Goal: Task Accomplishment & Management: Complete application form

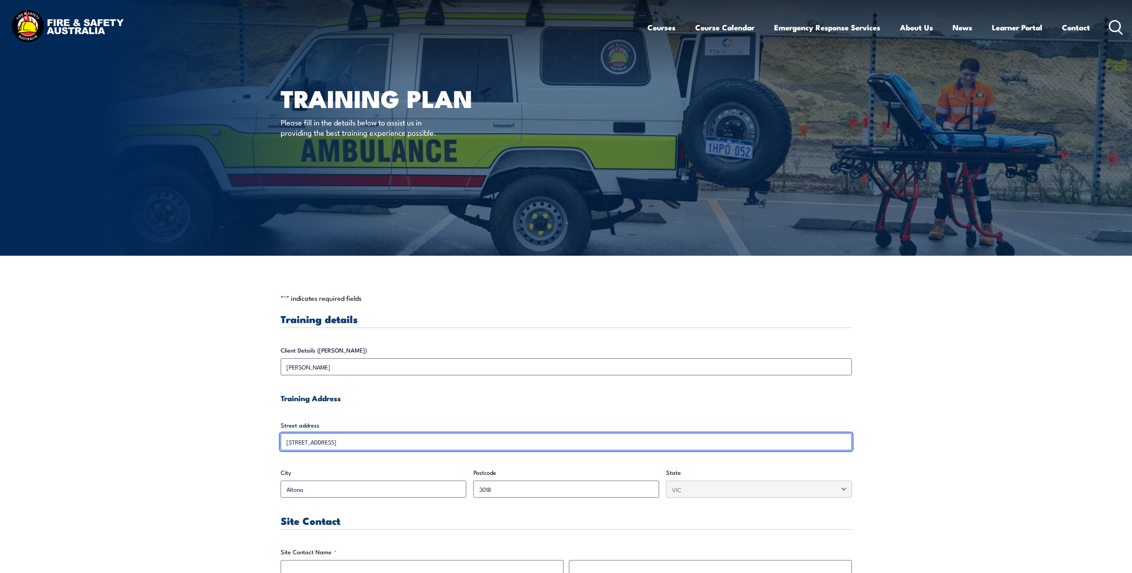
click at [291, 442] on input "[STREET_ADDRESS]" at bounding box center [566, 441] width 571 height 17
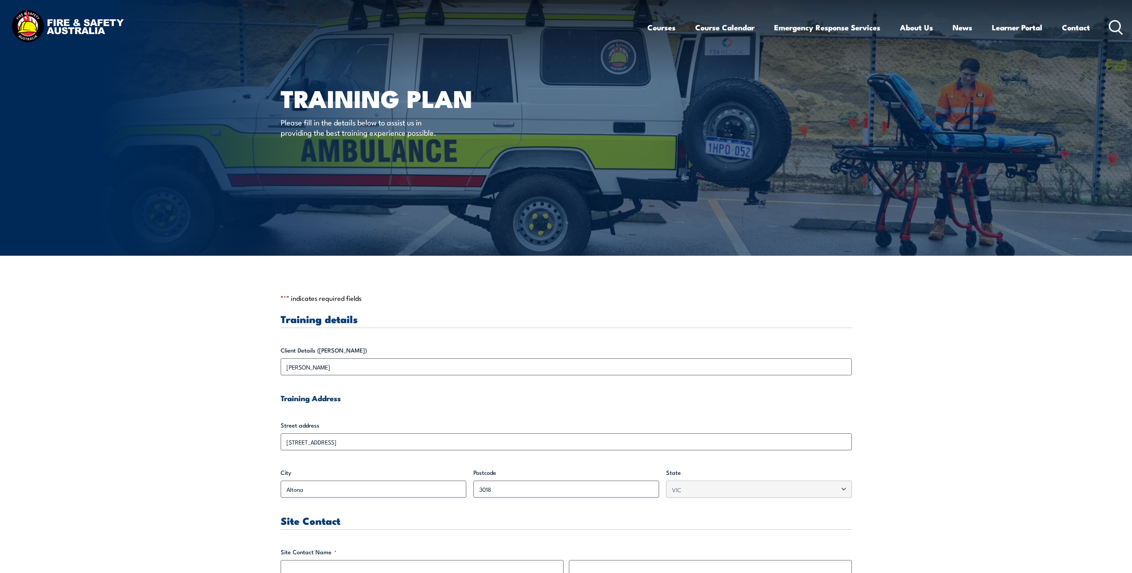
drag, startPoint x: 291, startPoint y: 442, endPoint x: 166, endPoint y: 459, distance: 125.2
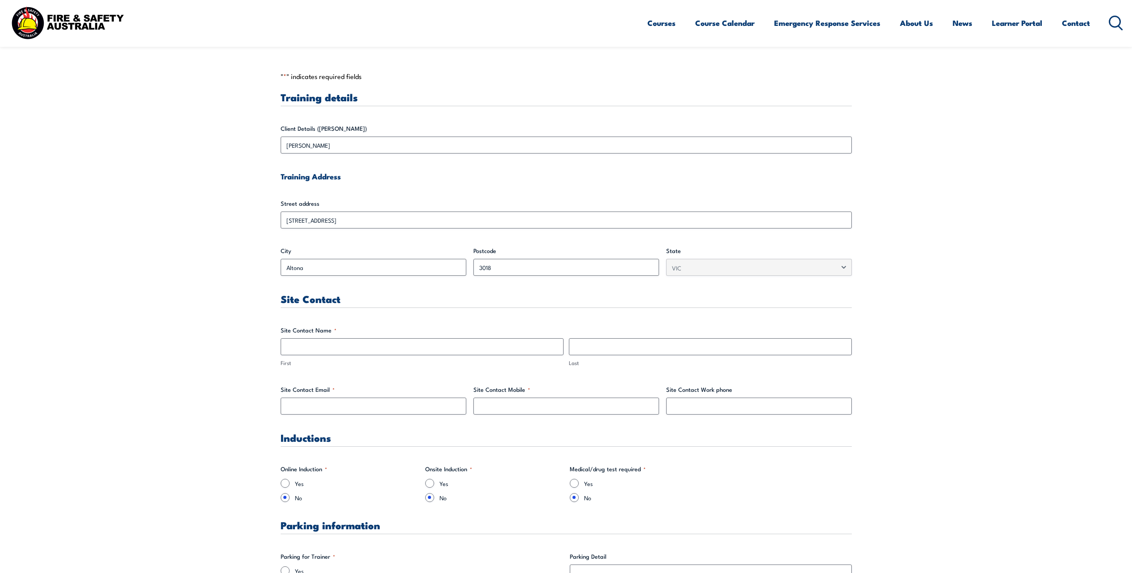
scroll to position [223, 0]
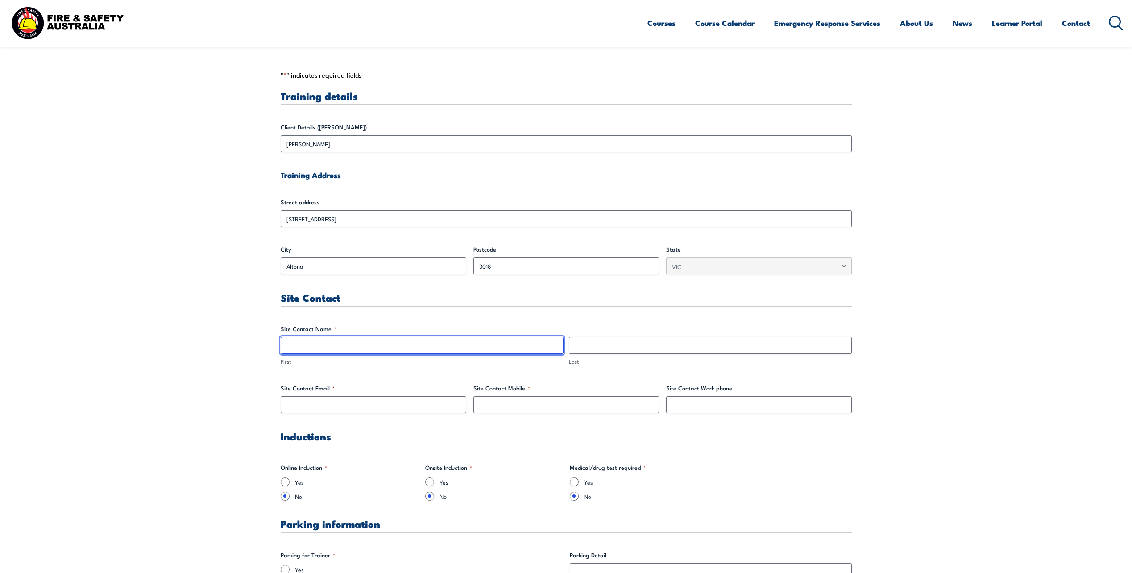
click at [332, 346] on input "First" at bounding box center [422, 345] width 283 height 17
type input "[PERSON_NAME]"
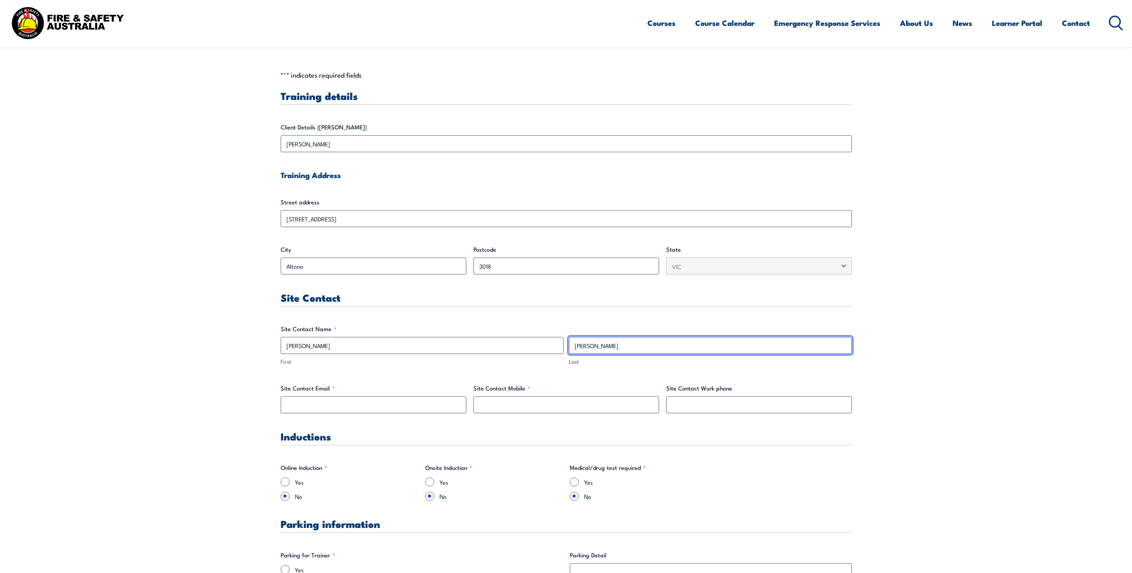
type input "[PERSON_NAME]"
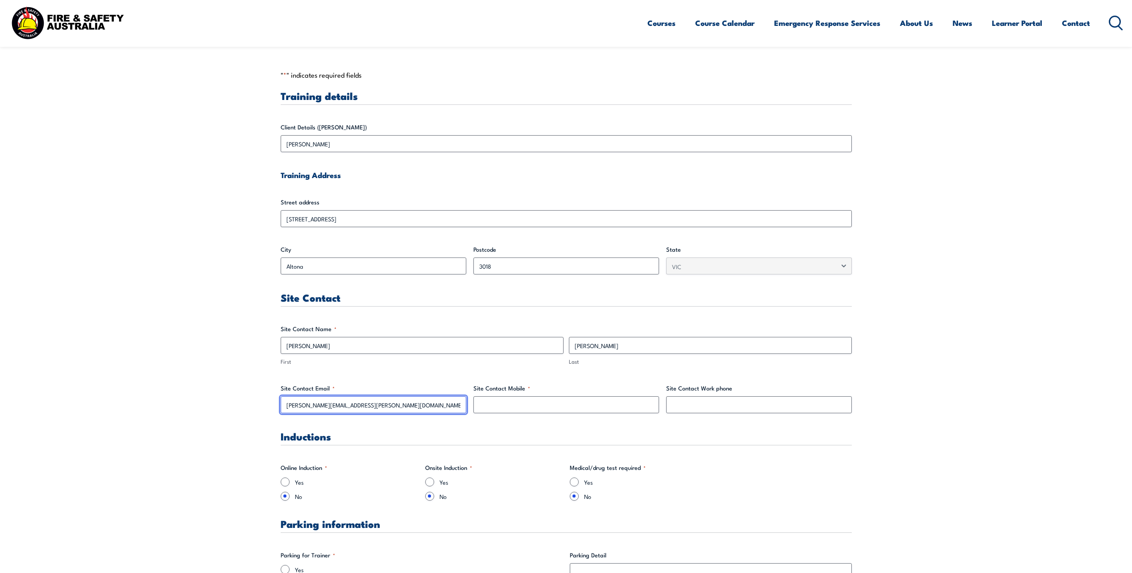
type input "[PERSON_NAME][EMAIL_ADDRESS][PERSON_NAME][DOMAIN_NAME]"
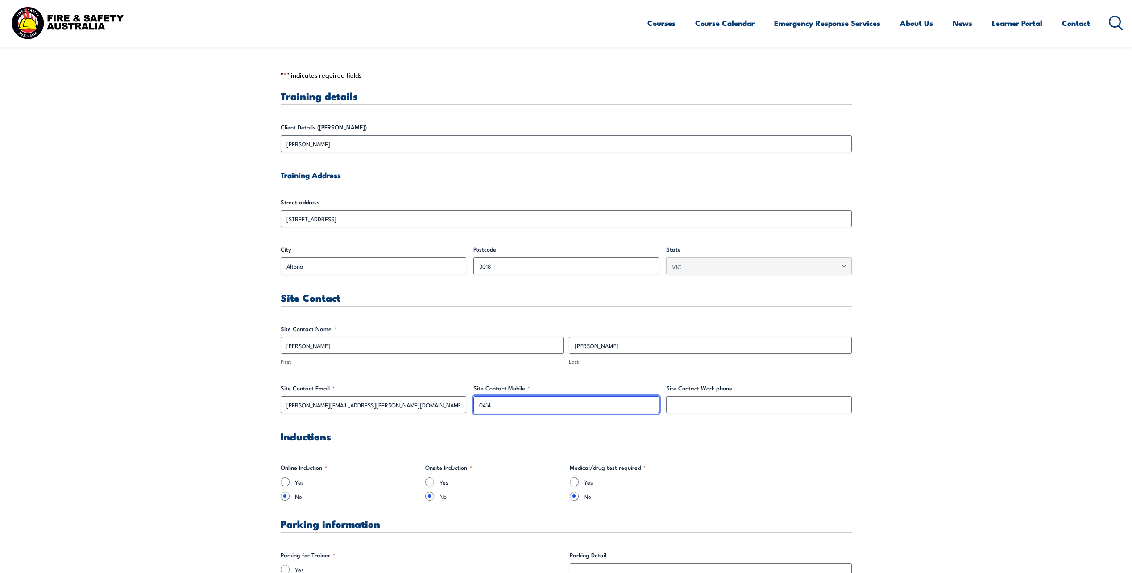
drag, startPoint x: 502, startPoint y: 410, endPoint x: 454, endPoint y: 403, distance: 48.2
paste input "[PHONE_NUMBER]"
click at [488, 403] on input "[PHONE_NUMBER]" at bounding box center [566, 404] width 186 height 17
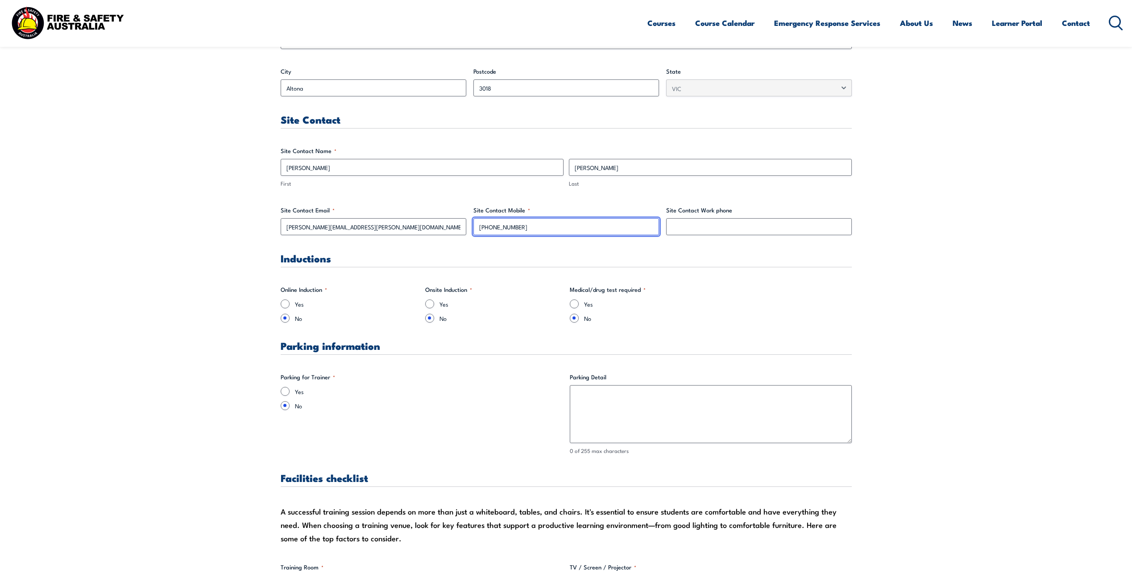
scroll to position [402, 0]
type input "[PHONE_NUMBER]"
click at [284, 387] on input "Yes" at bounding box center [285, 390] width 9 height 9
radio input "true"
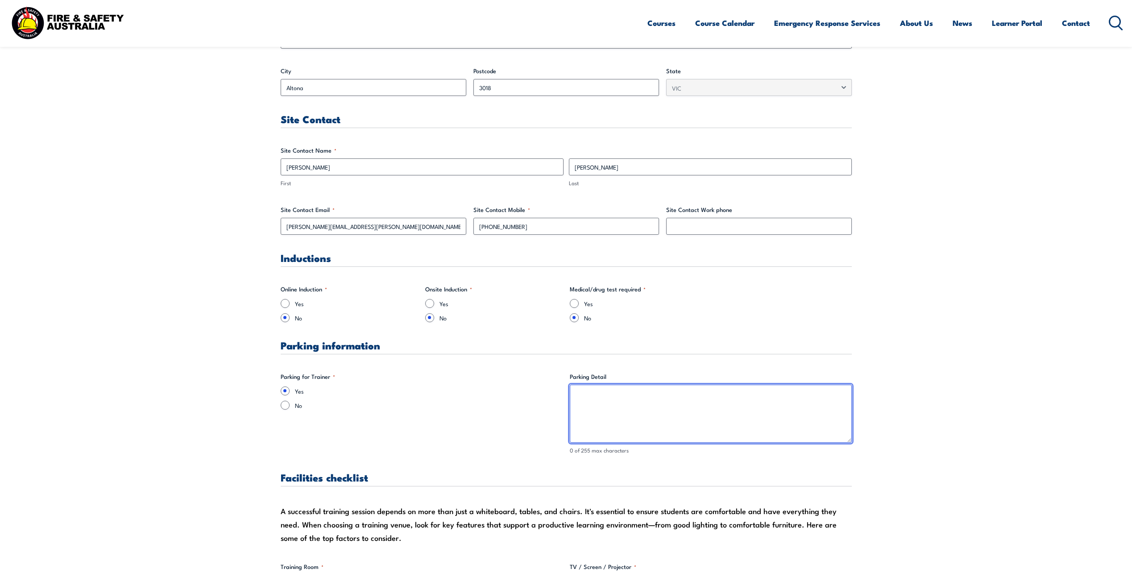
click at [602, 409] on textarea "Parking Detail" at bounding box center [711, 414] width 282 height 58
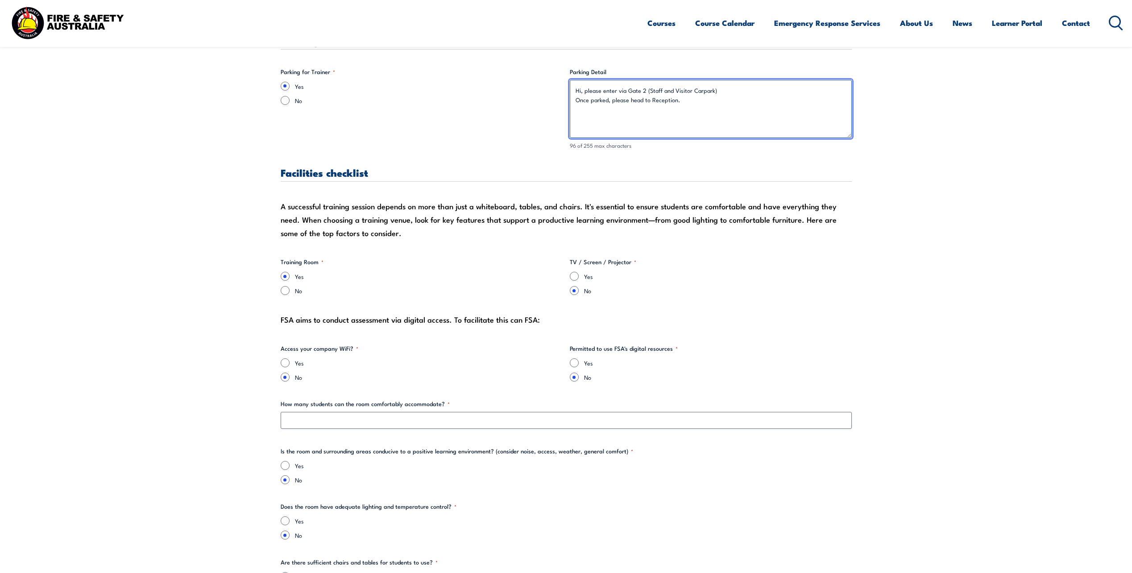
scroll to position [714, 0]
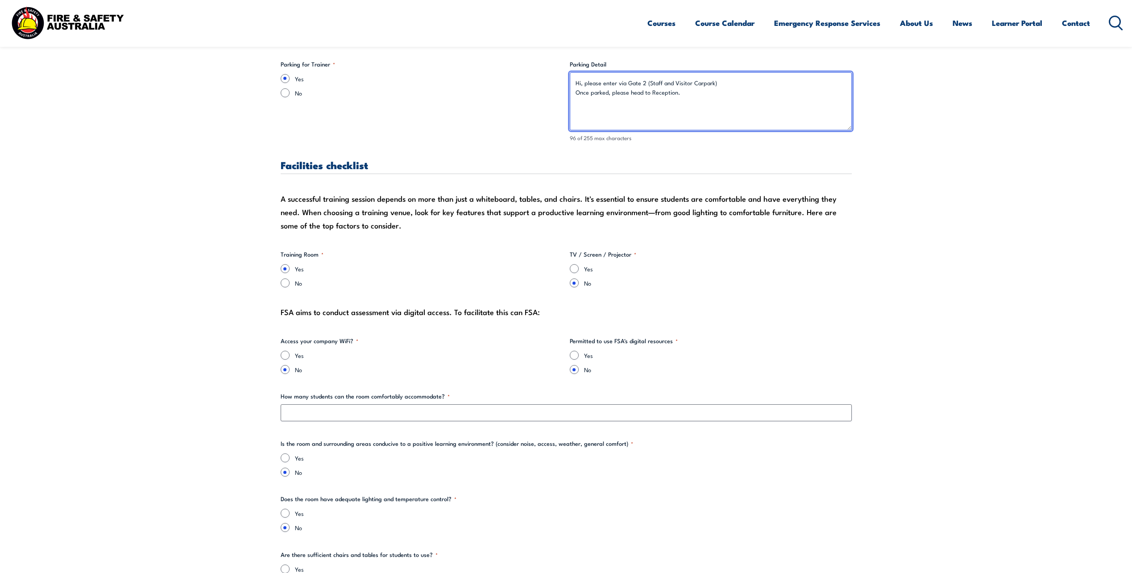
type textarea "Hi, please enter via Gate 2 (Staff and Visitor Carpark) Once parked, please hea…"
click at [577, 272] on input "Yes" at bounding box center [574, 268] width 9 height 9
radio input "true"
click at [287, 356] on input "Yes" at bounding box center [285, 355] width 9 height 9
radio input "true"
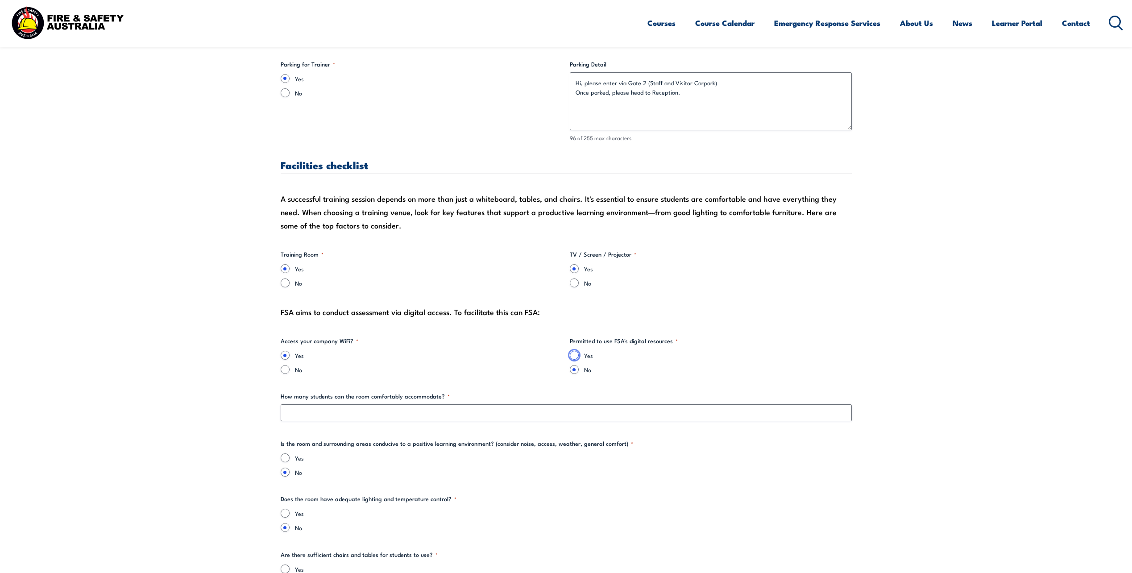
click at [576, 351] on input "Yes" at bounding box center [574, 355] width 9 height 9
radio input "true"
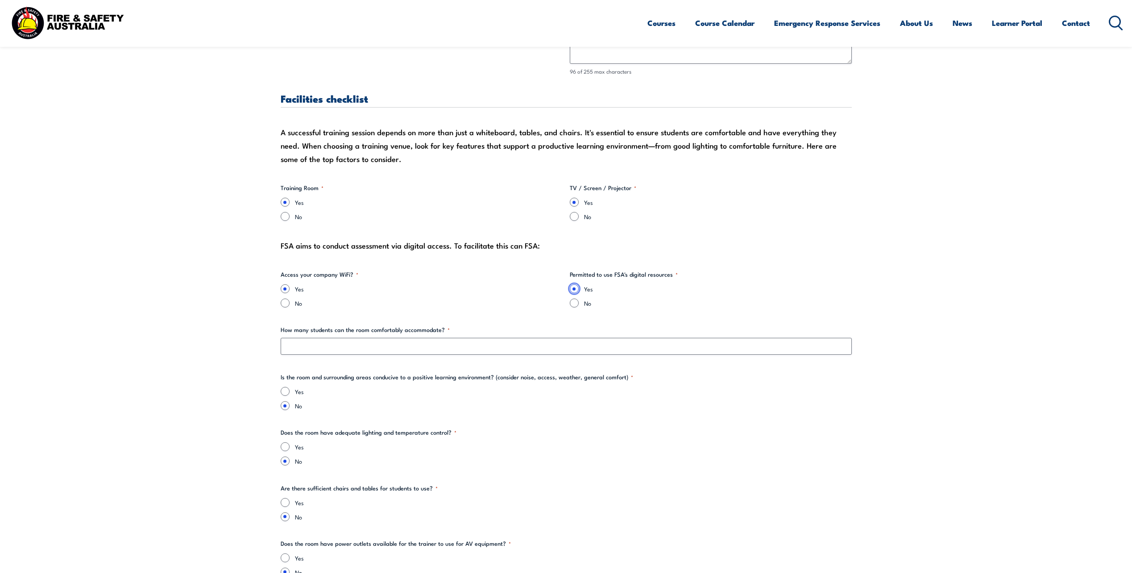
scroll to position [803, 0]
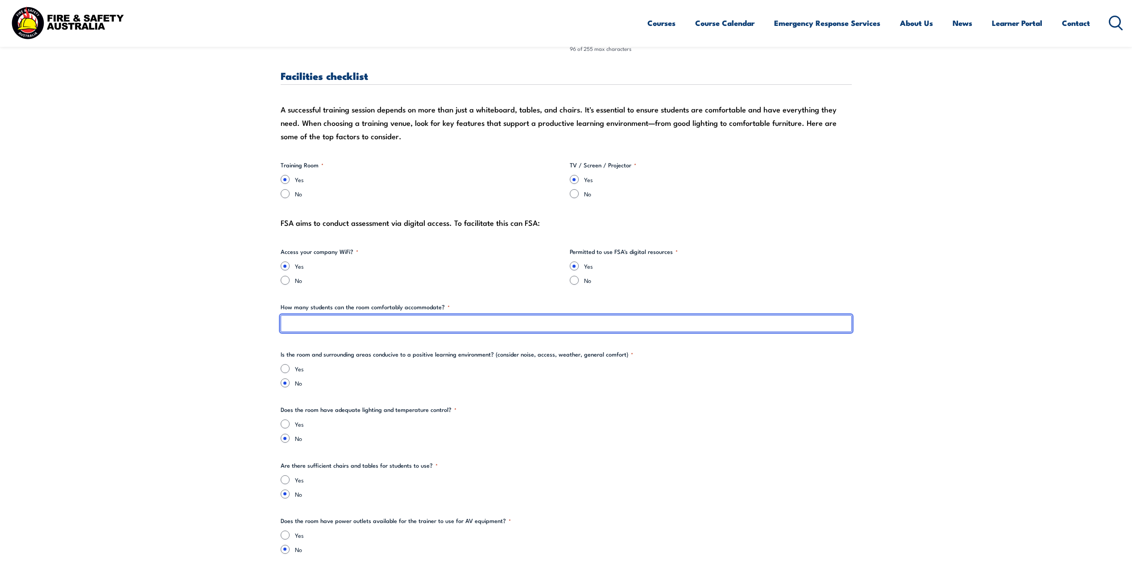
click at [334, 324] on input "How many students can the room comfortably accommodate? *" at bounding box center [566, 323] width 571 height 17
type input "20+"
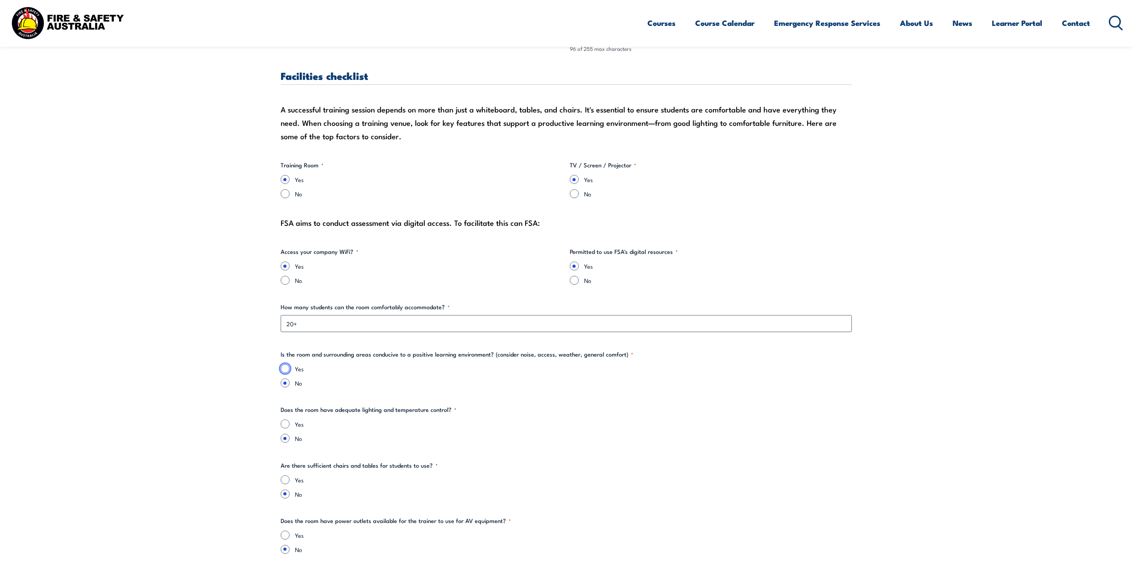
click at [286, 369] on input "Yes" at bounding box center [285, 368] width 9 height 9
radio input "true"
click at [283, 422] on input "Yes" at bounding box center [285, 423] width 9 height 9
radio input "true"
click at [286, 477] on input "Yes" at bounding box center [285, 479] width 9 height 9
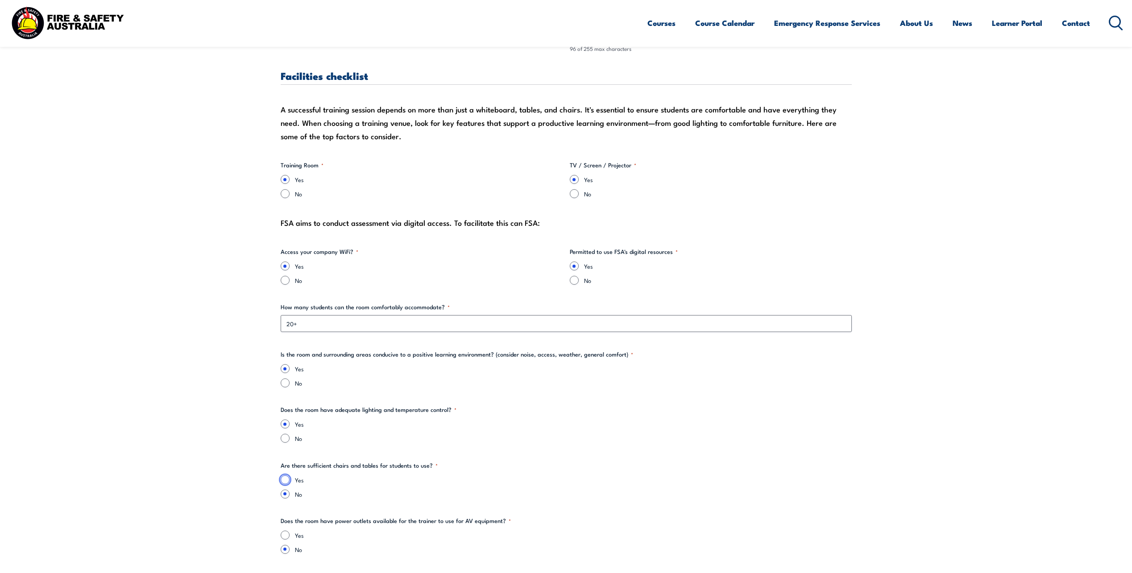
radio input "true"
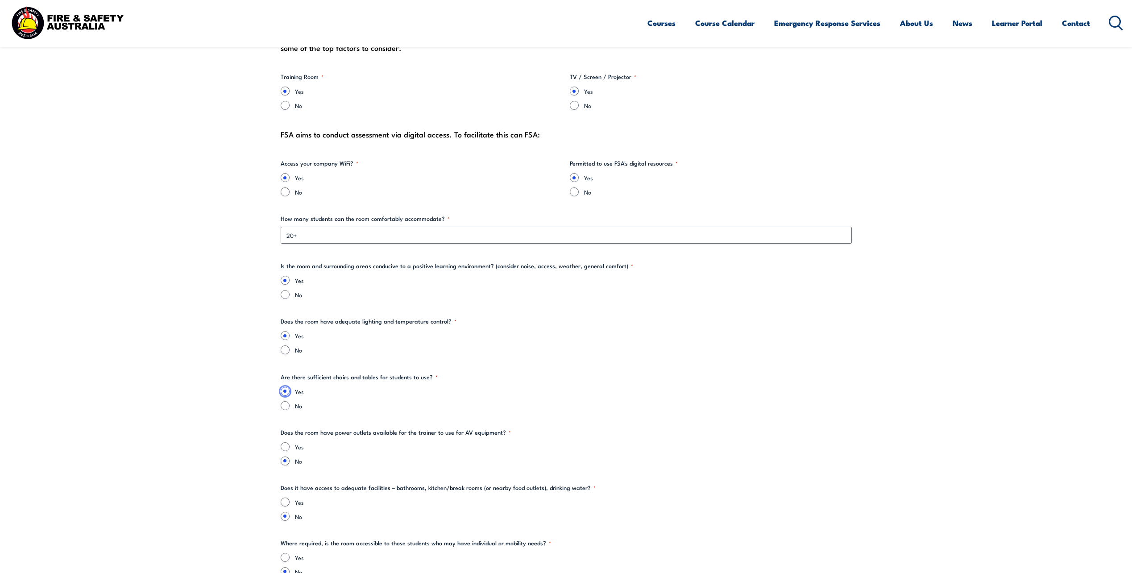
scroll to position [892, 0]
click at [286, 443] on input "Yes" at bounding box center [285, 445] width 9 height 9
radio input "true"
click at [288, 498] on input "Yes" at bounding box center [285, 501] width 9 height 9
radio input "true"
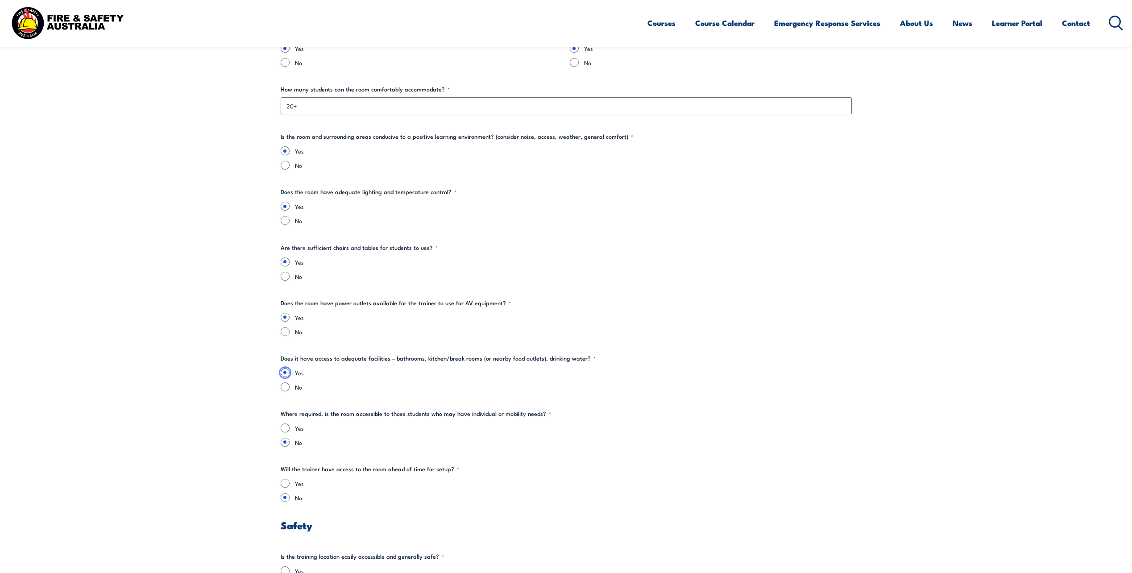
scroll to position [1026, 0]
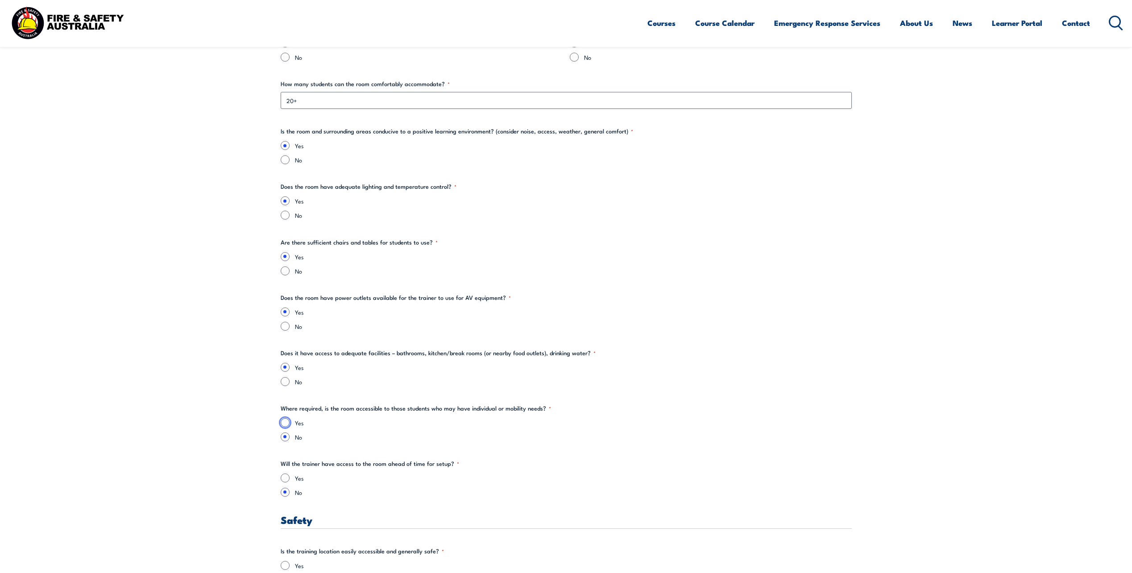
click at [287, 424] on input "Yes" at bounding box center [285, 422] width 9 height 9
radio input "true"
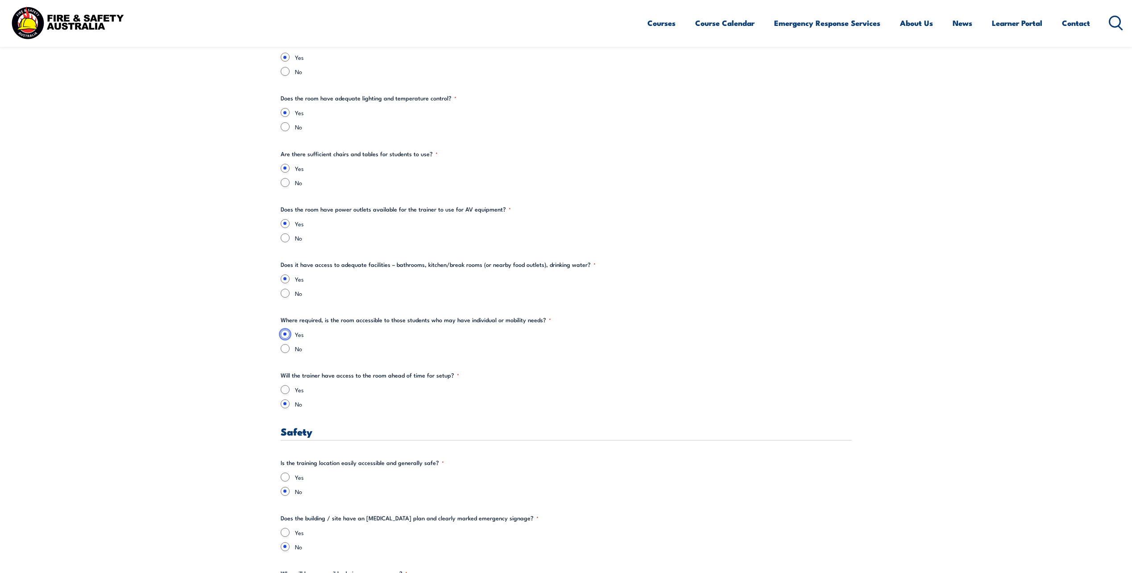
scroll to position [1116, 0]
click at [283, 386] on input "Yes" at bounding box center [285, 388] width 9 height 9
radio input "true"
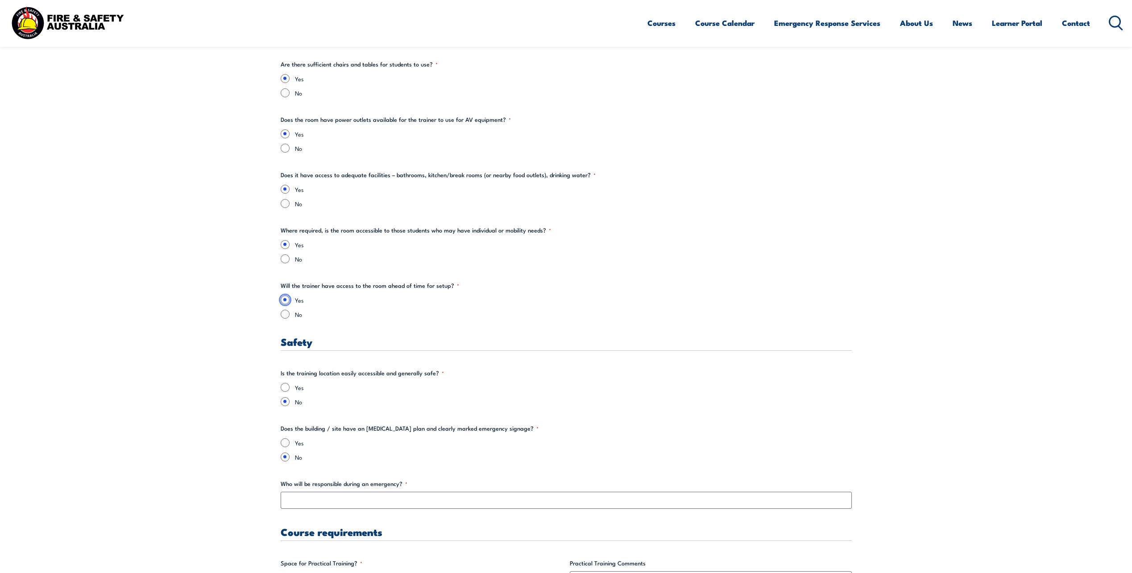
scroll to position [1205, 0]
click at [282, 383] on input "Yes" at bounding box center [285, 386] width 9 height 9
radio input "true"
click at [288, 439] on input "Yes" at bounding box center [285, 442] width 9 height 9
radio input "true"
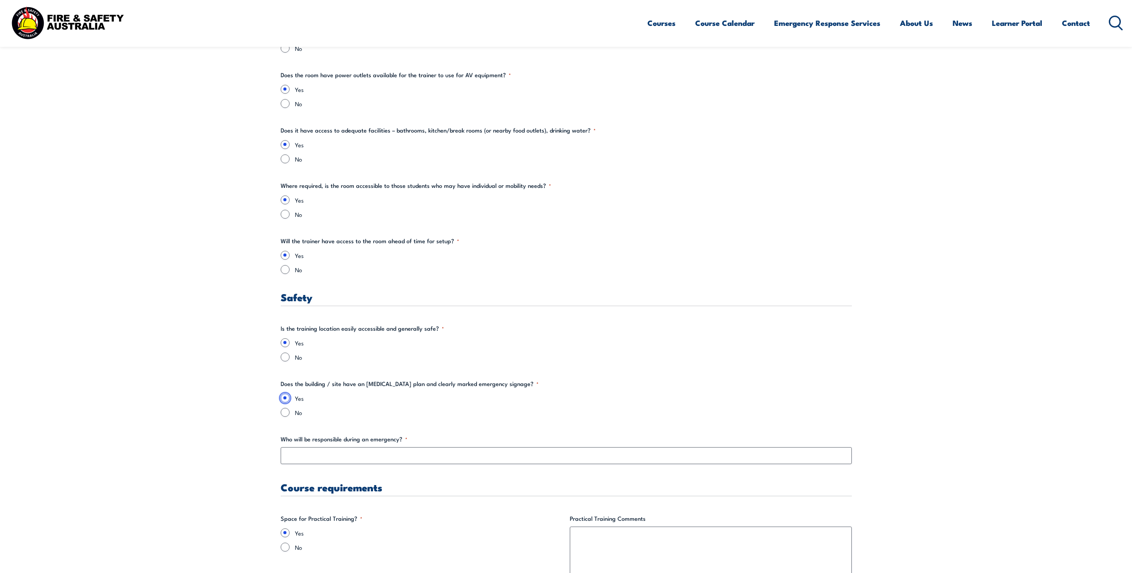
scroll to position [1249, 0]
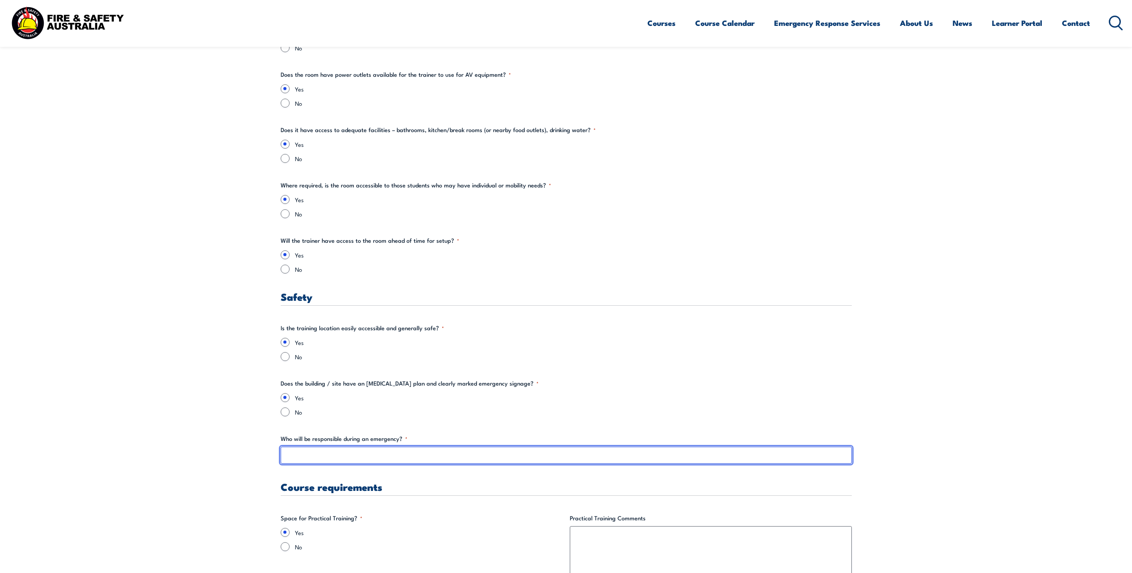
click at [298, 453] on input "Who will be responsible during an emergency? *" at bounding box center [566, 455] width 571 height 17
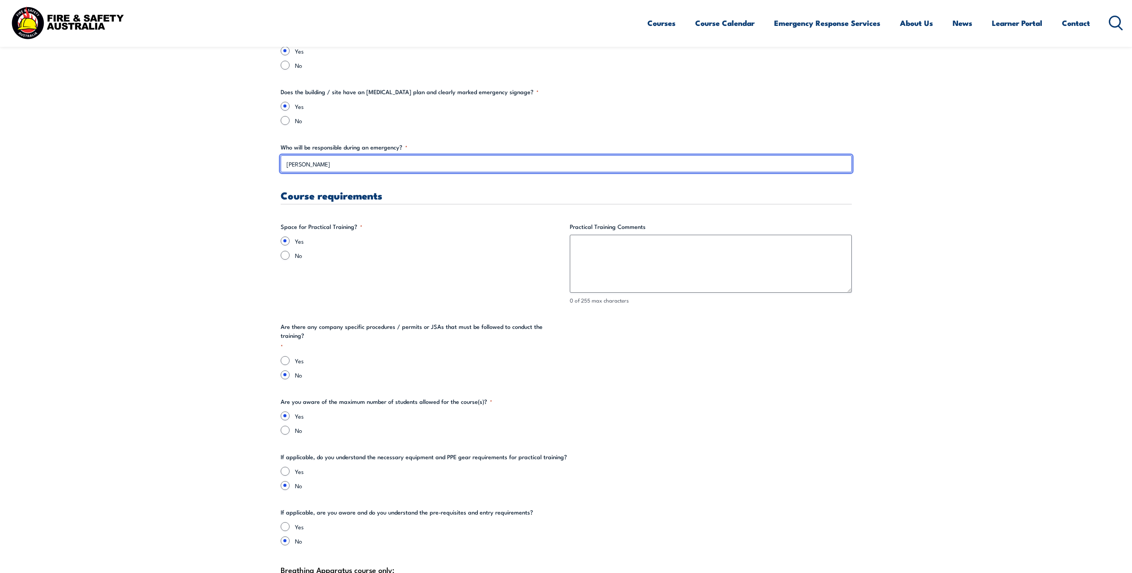
scroll to position [1562, 0]
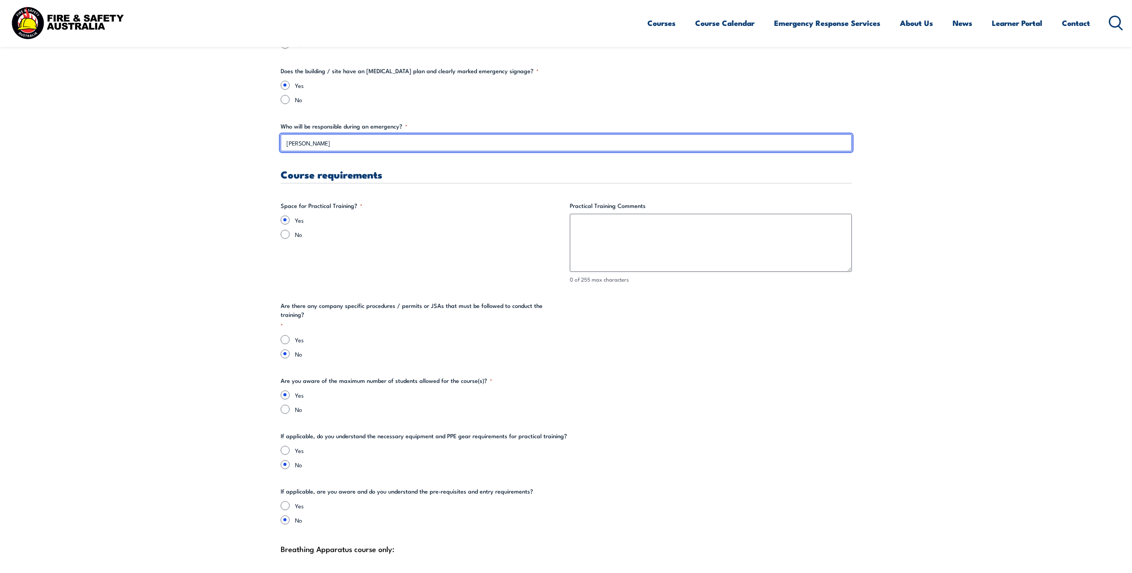
type input "[PERSON_NAME]"
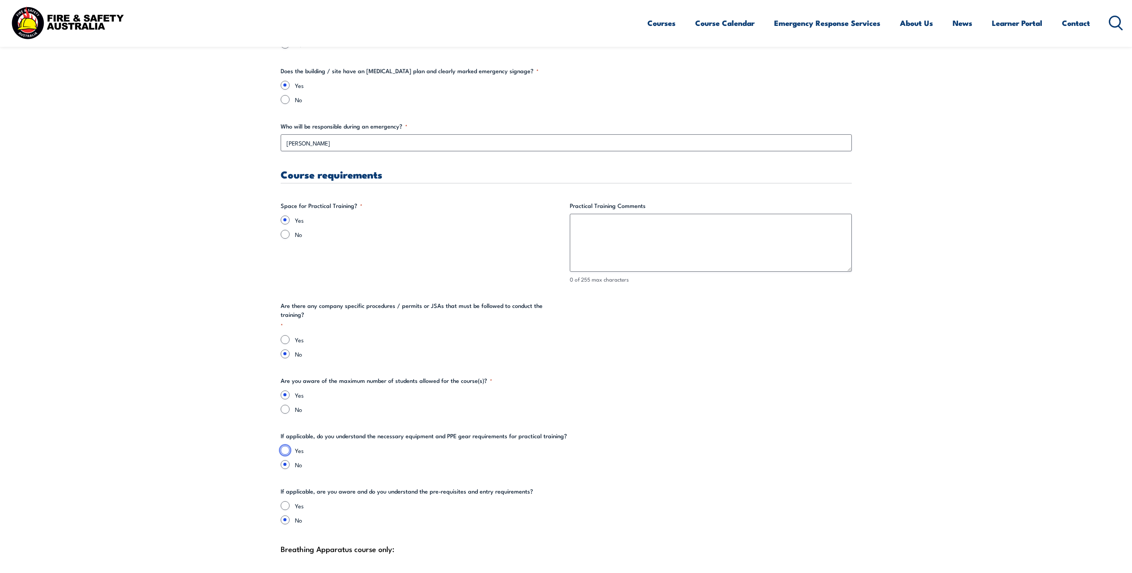
click at [287, 446] on input "Yes" at bounding box center [285, 450] width 9 height 9
radio input "true"
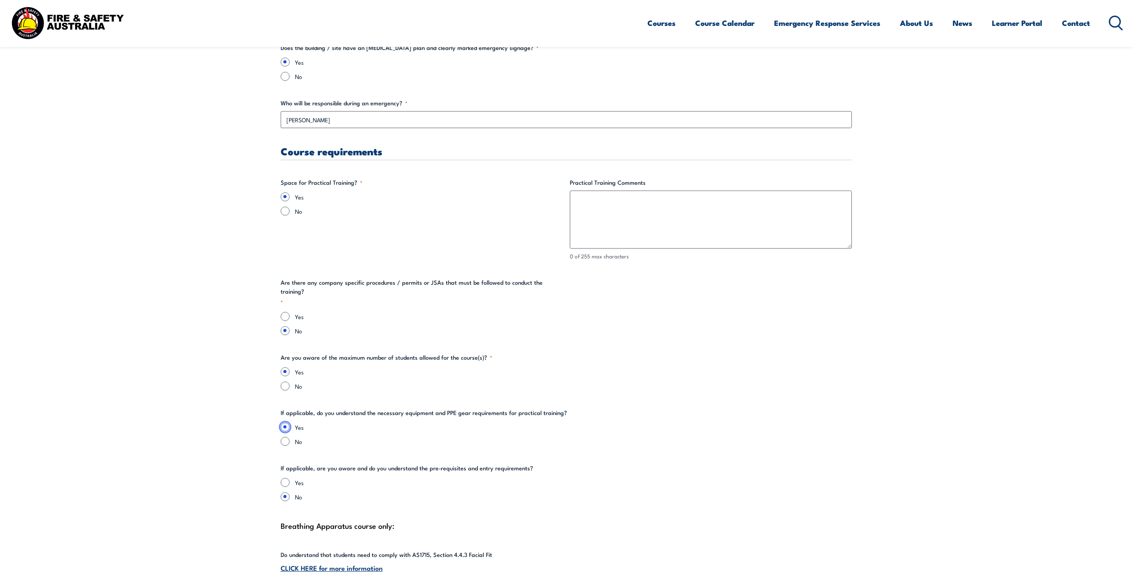
scroll to position [1606, 0]
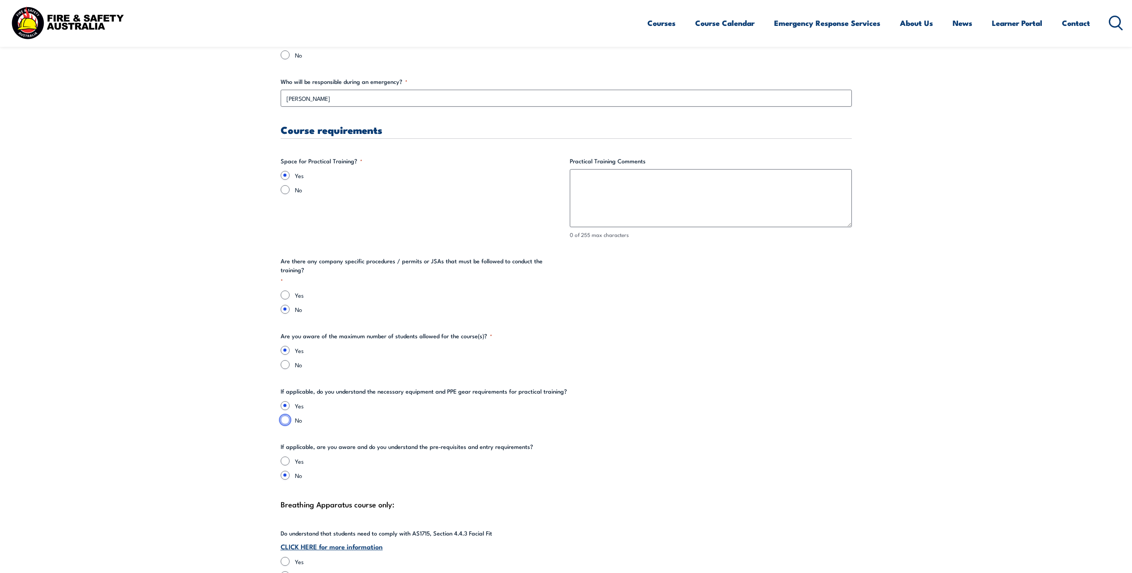
click at [284, 415] on input "No" at bounding box center [285, 419] width 9 height 9
radio input "true"
click at [282, 401] on input "Yes" at bounding box center [285, 405] width 9 height 9
radio input "true"
click at [288, 457] on input "Yes" at bounding box center [285, 461] width 9 height 9
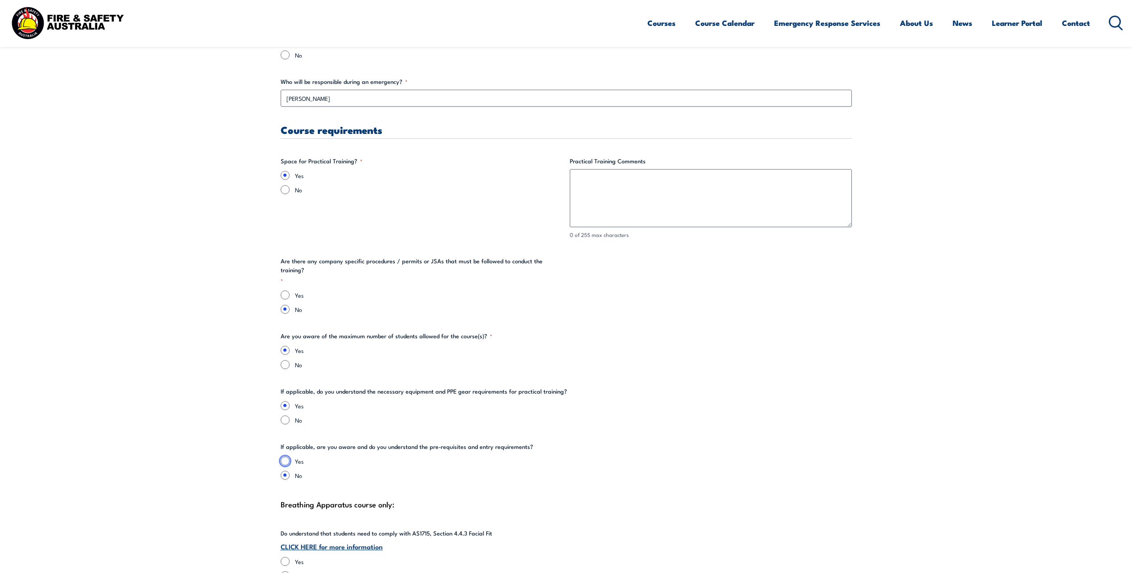
radio input "true"
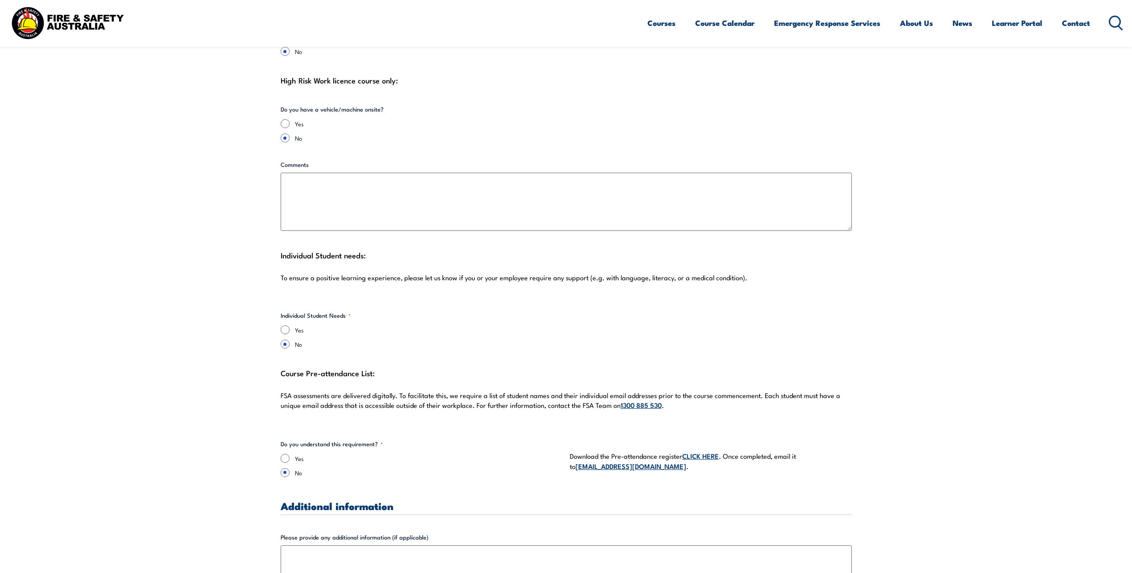
scroll to position [2142, 0]
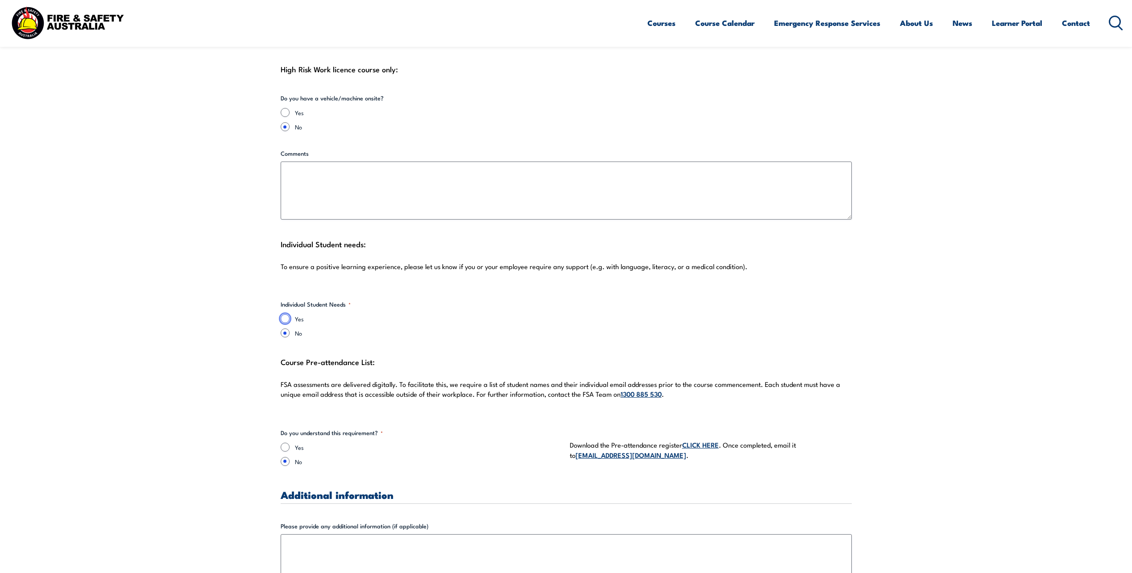
click at [287, 314] on input "Yes" at bounding box center [285, 318] width 9 height 9
radio input "true"
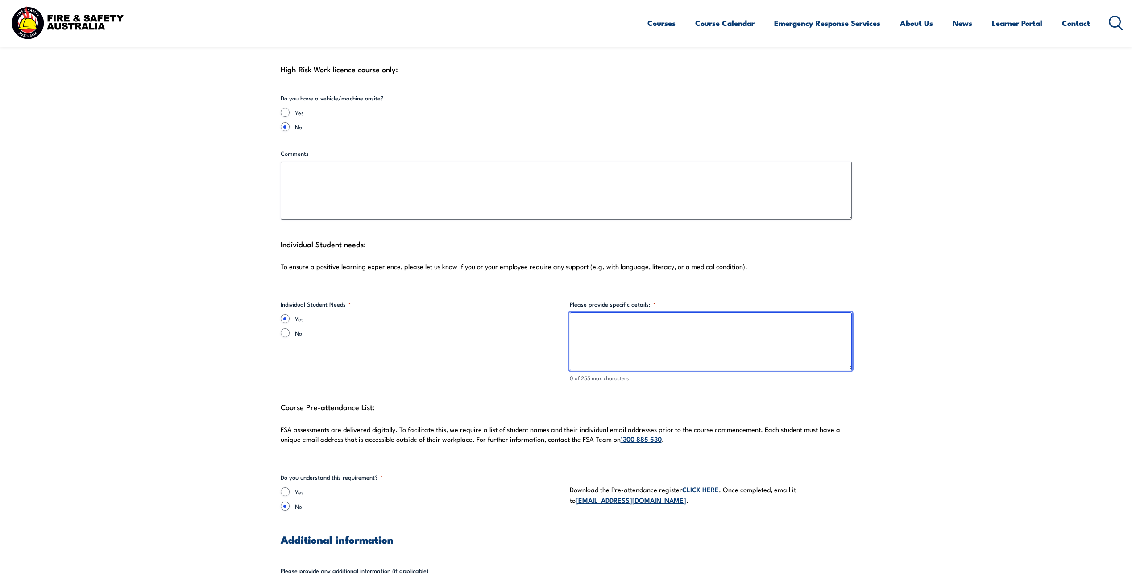
click at [610, 326] on textarea "Please provide specific details: *" at bounding box center [711, 341] width 282 height 58
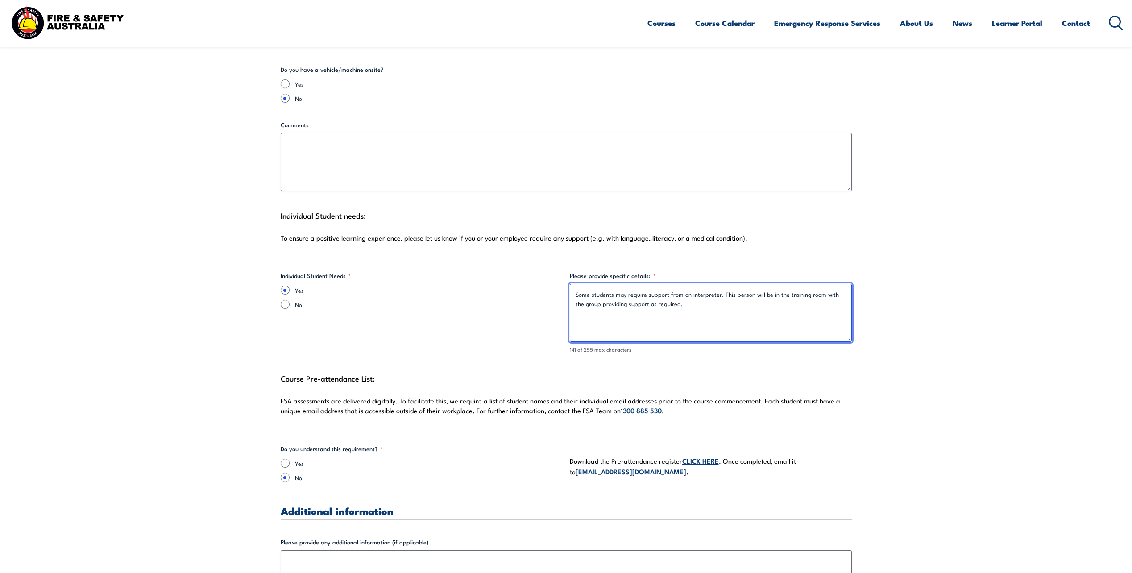
scroll to position [2187, 0]
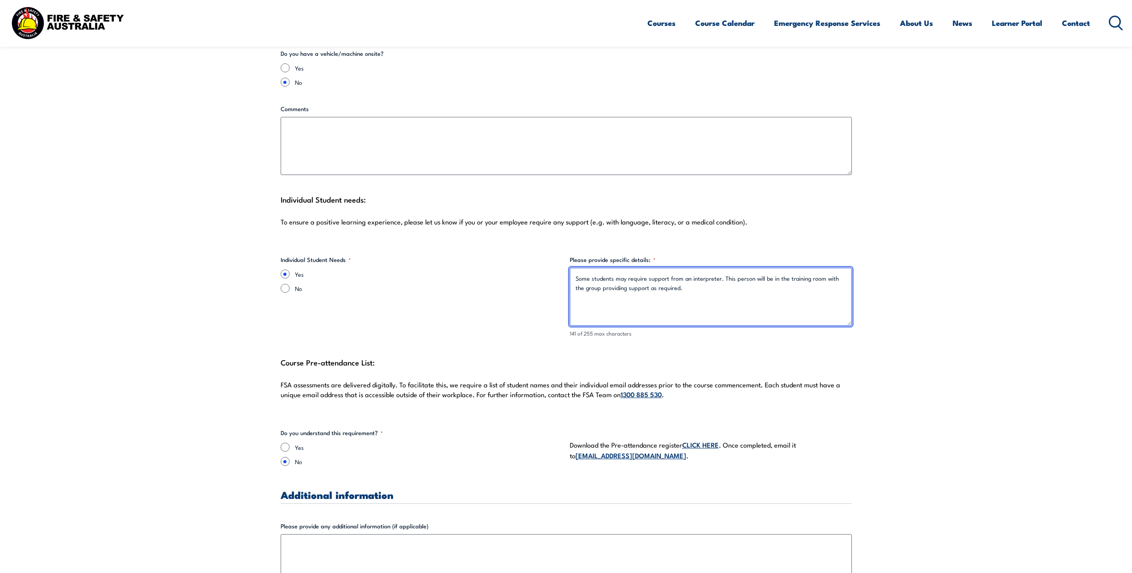
type textarea "Some students may require support from an interpreter. This person will be in t…"
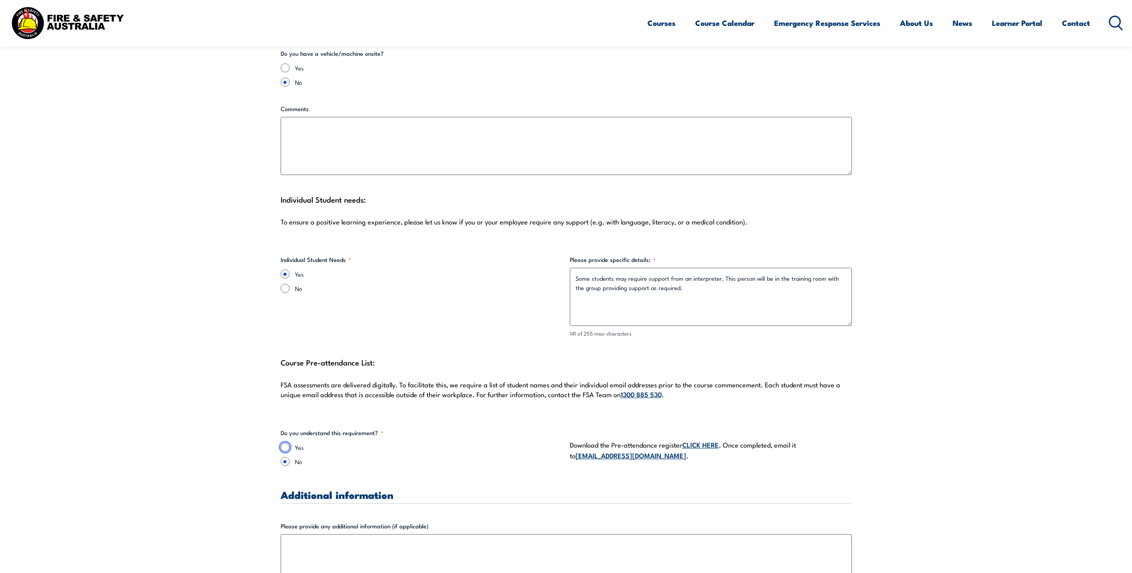
click at [286, 443] on input "Yes" at bounding box center [285, 447] width 9 height 9
radio input "true"
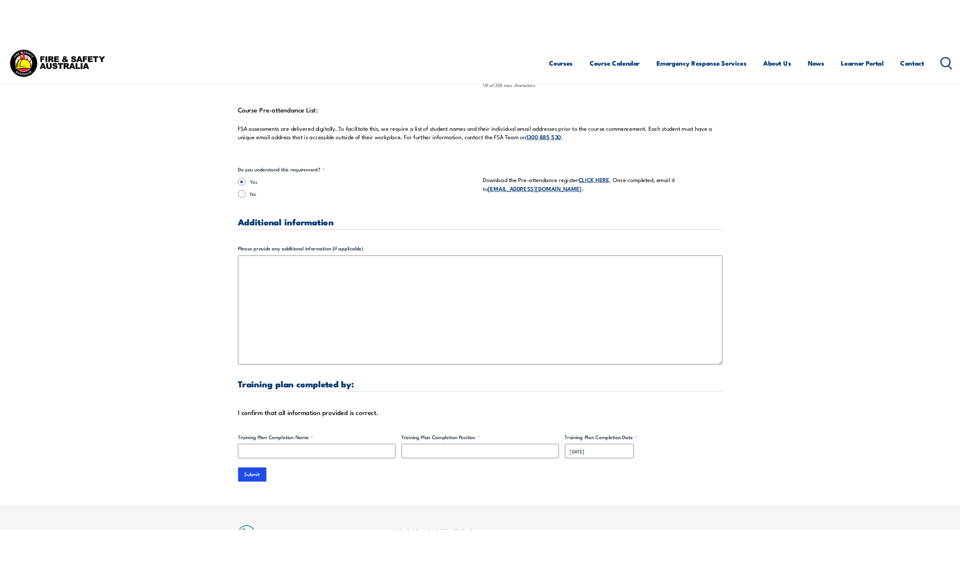
scroll to position [2499, 0]
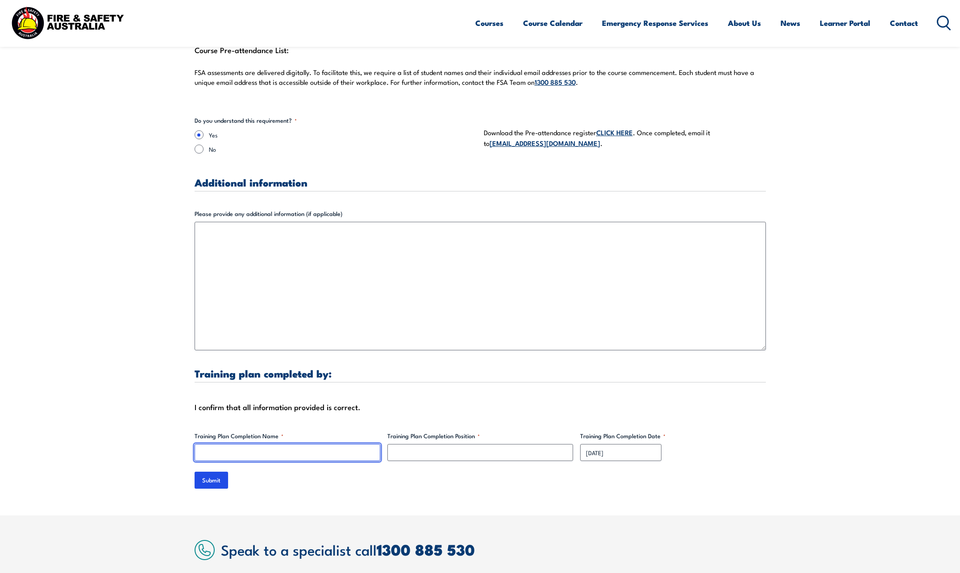
click at [322, 444] on input "Training Plan Completion Name *" at bounding box center [288, 452] width 186 height 17
type input "[PERSON_NAME]"
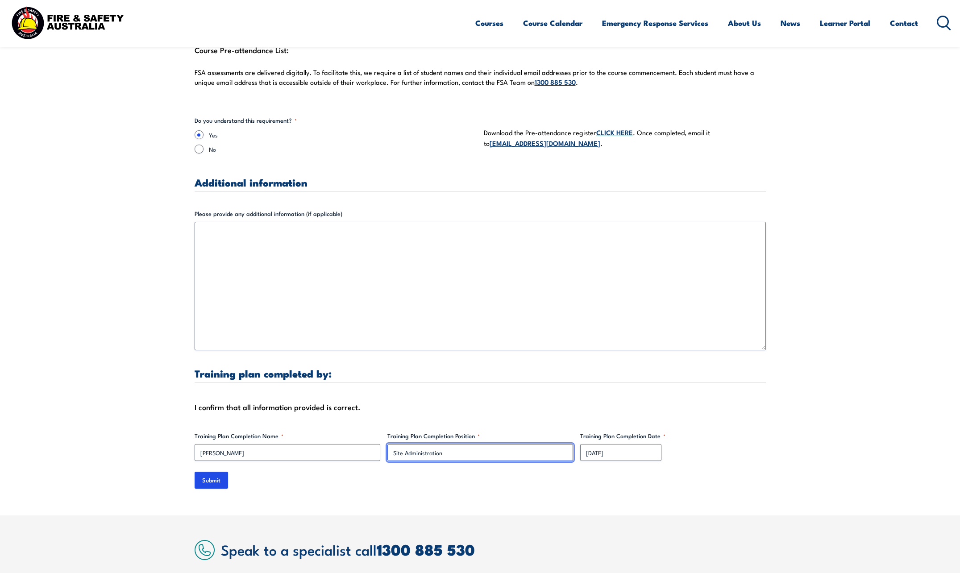
type input "Site Administration"
click at [212, 472] on input "Submit" at bounding box center [211, 480] width 33 height 17
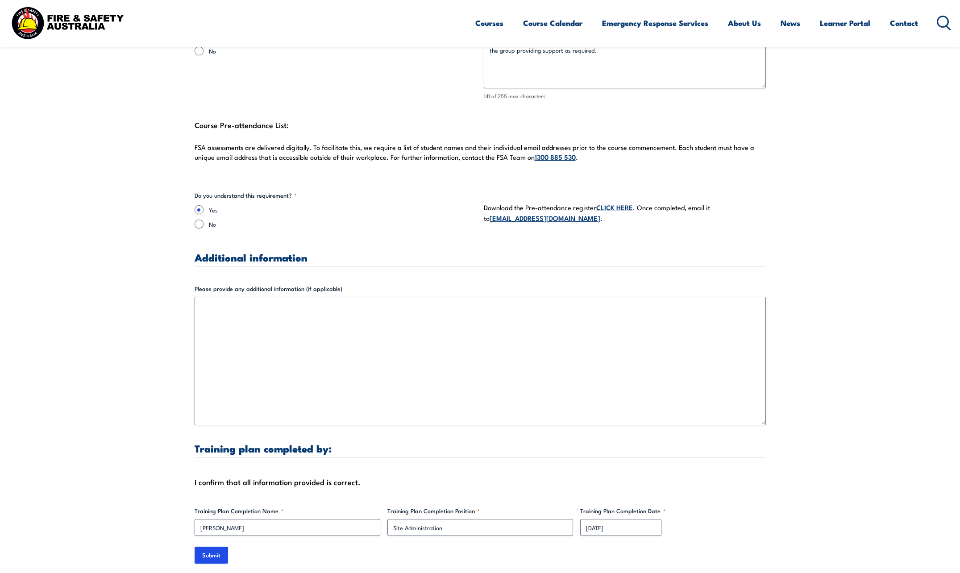
scroll to position [2544, 0]
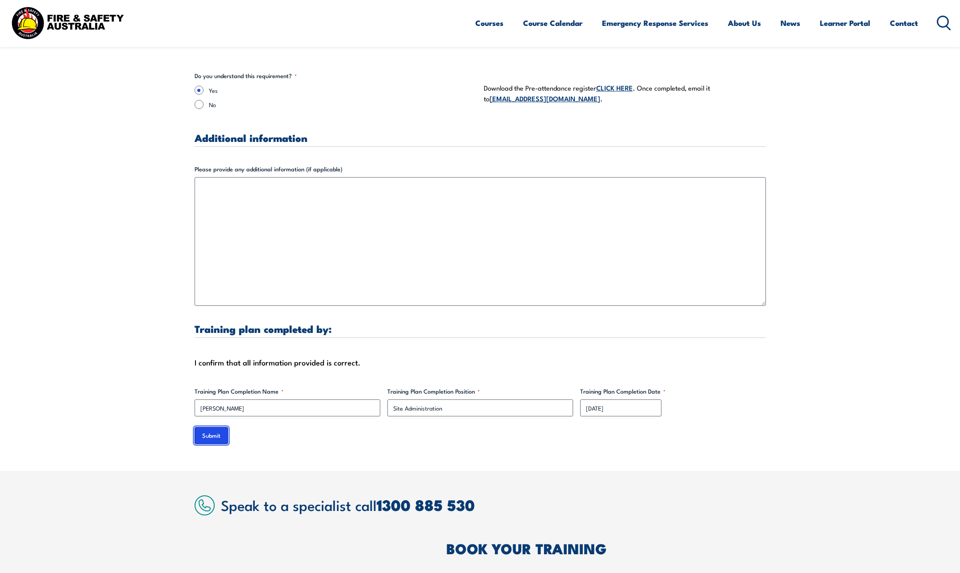
click at [212, 431] on input "Submit" at bounding box center [211, 435] width 33 height 17
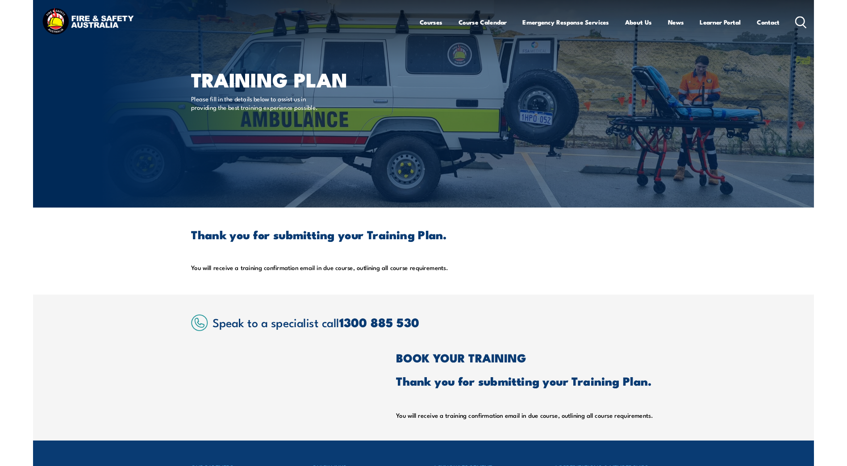
scroll to position [0, 0]
